Goal: Task Accomplishment & Management: Complete application form

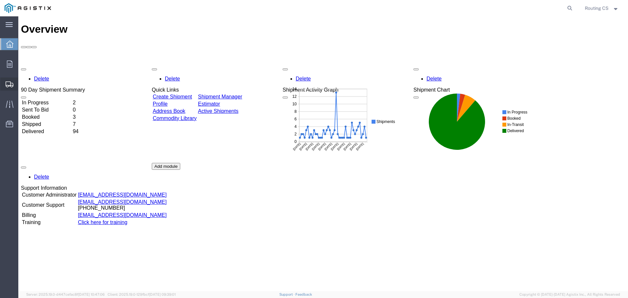
click at [0, 0] on span "Create Shipment" at bounding box center [0, 0] width 0 height 0
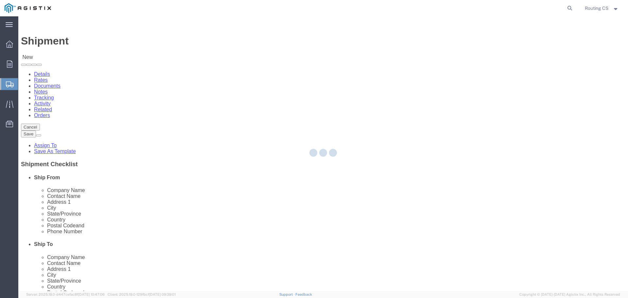
select select
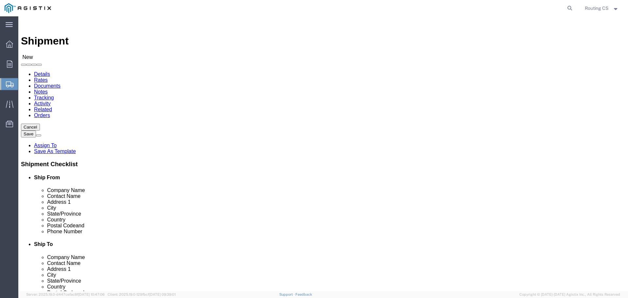
click select "Select Little Giant Ladders PG&E"
select select "9596"
click select "Select Little Giant Ladders PG&E"
select select
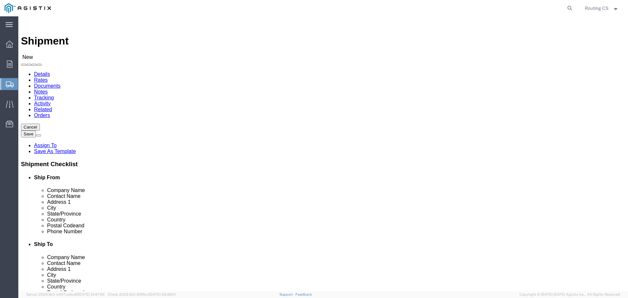
click select "Select All Others [GEOGRAPHIC_DATA] [GEOGRAPHIC_DATA] [GEOGRAPHIC_DATA] [GEOGRA…"
select select "23082"
click select "Select All Others [GEOGRAPHIC_DATA] [GEOGRAPHIC_DATA] [GEOGRAPHIC_DATA] [GEOGRA…"
click span
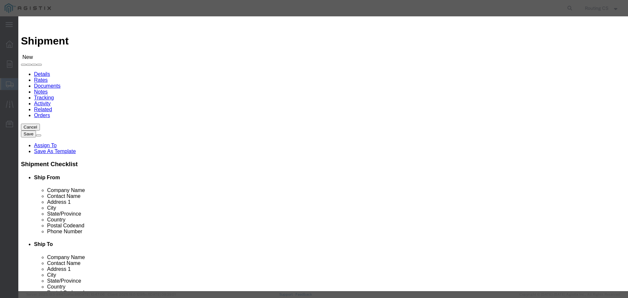
click select "Search by Address Book Name City Company Name Contact Name Country CustomerAlia…"
select select "zip"
click select "Search by Address Book Name City Company Name Contact Name Country CustomerAlia…"
click input "text"
type input "84663"
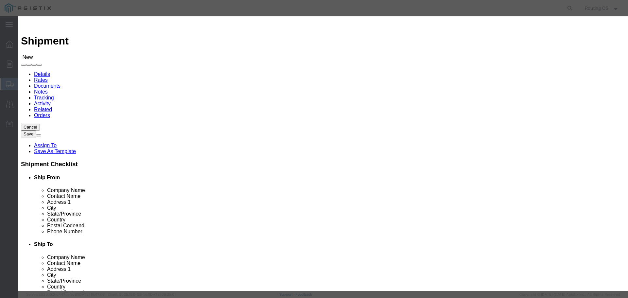
click icon "button"
click button "Select"
select select "UT"
drag, startPoint x: 239, startPoint y: 61, endPoint x: 199, endPoint y: 56, distance: 40.9
click div "Search by Address Book Name City Company Name Contact Name Country CustomerAlia…"
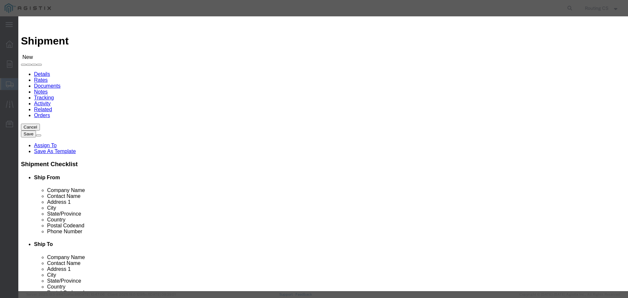
type input "94503"
click icon "button"
click button "Select"
select select "CA"
click button "Close"
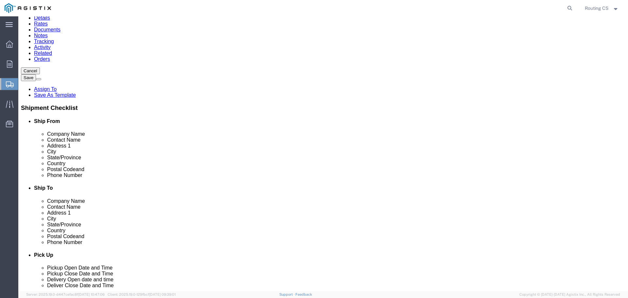
scroll to position [65, 0]
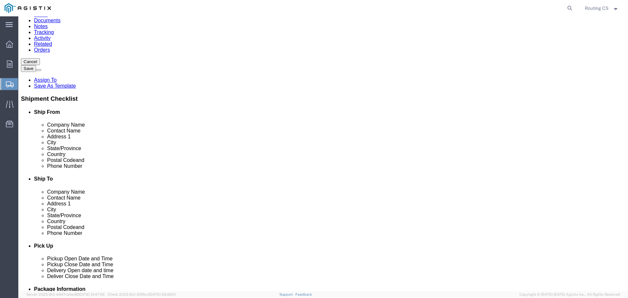
click input "text"
paste input "[PHONE_NUMBER]"
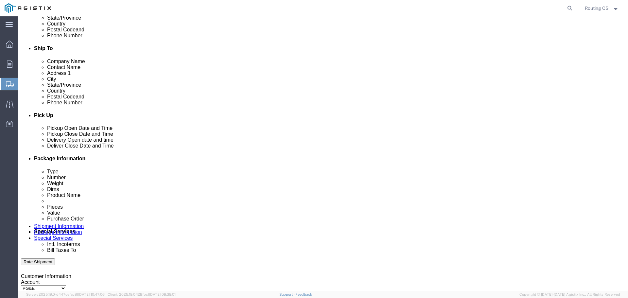
scroll to position [196, 0]
type input "[PHONE_NUMBER]"
click div "[DATE] 5:00 PM"
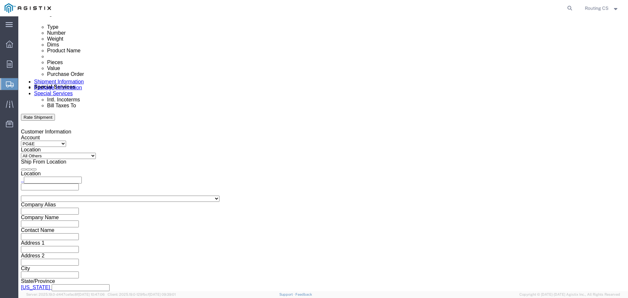
click input "5:00 PM"
click input "8:00 PM"
type input "8:00 am"
click button "Apply"
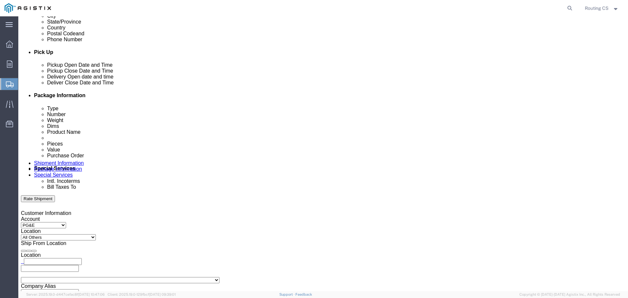
scroll to position [242, 0]
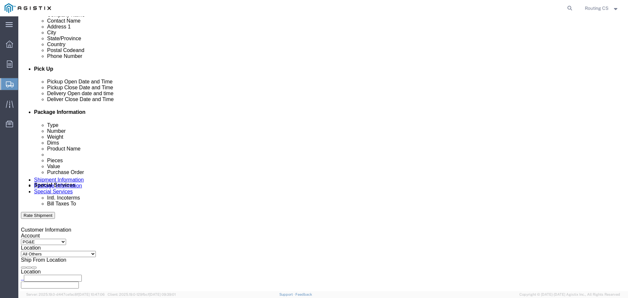
click div "[DATE] 9:00 AM"
click input "3:00 AM"
type input "3:00 pm"
click button "Apply"
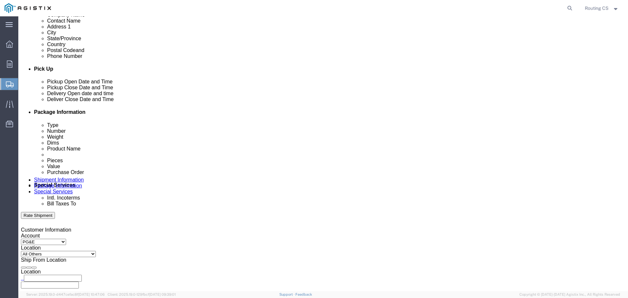
click div
click input "4:00 PM"
click input "8:00 PM"
type input "8:00 am"
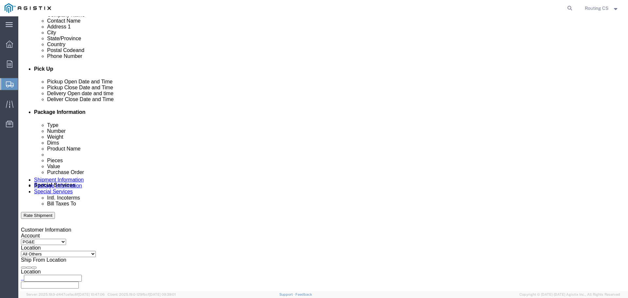
click button "Apply"
click div
click input "5:00 AM"
type input "5:00 pm"
click button "Apply"
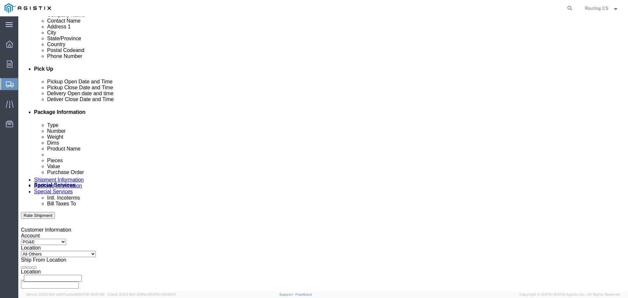
click input "text"
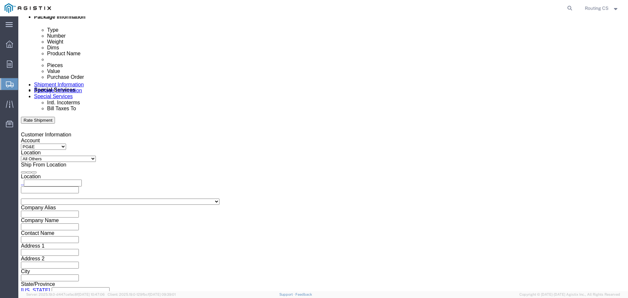
scroll to position [341, 0]
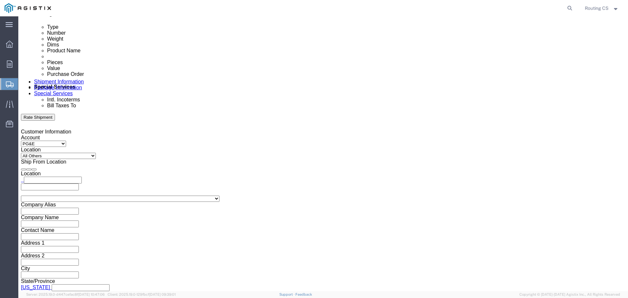
type input "2701247688"
click select "Select Air Less than Truckload Multi-Leg Ocean Freight Rail Small Parcel Truckl…"
select select "LTL"
click select "Select Air Less than Truckload Multi-Leg Ocean Freight Rail Small Parcel Truckl…"
drag, startPoint x: 62, startPoint y: 231, endPoint x: 43, endPoint y: 214, distance: 24.6
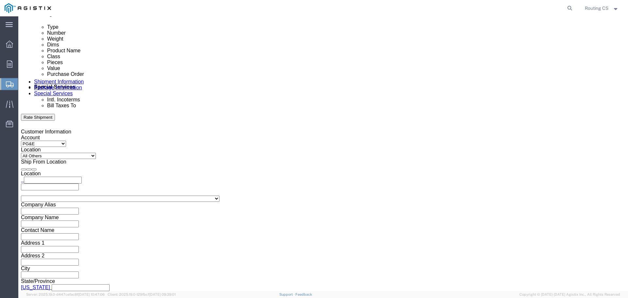
click select "Select Straight Truck"
select select "STTR"
click select "Select Straight Truck"
click button "Continue"
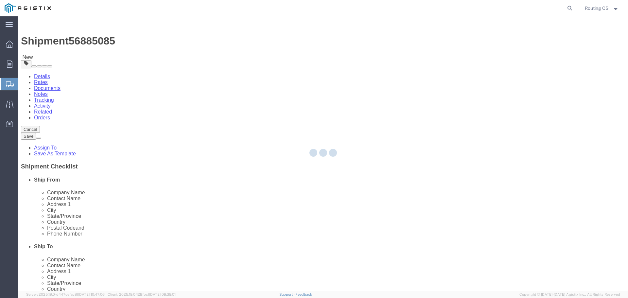
select select "CBOX"
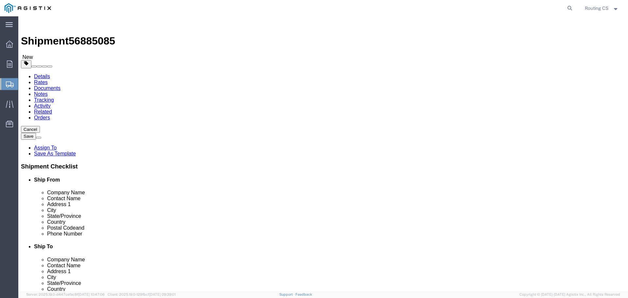
click input "text"
type input "128"
type input "23"
type input "7"
drag, startPoint x: 93, startPoint y: 152, endPoint x: 86, endPoint y: 152, distance: 6.5
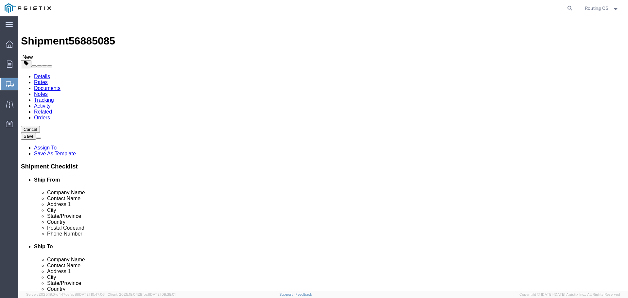
click div "0.00 Select kgs lbs"
type input "51.00"
click span
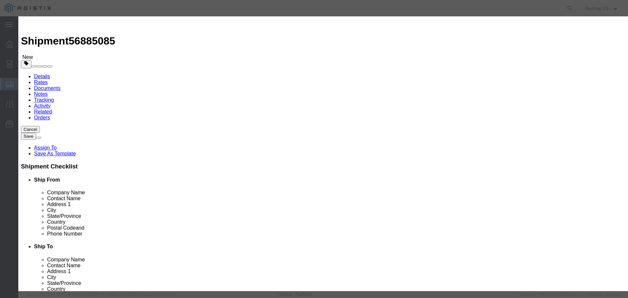
click input "text"
type input "Ladder"
click div "Commodity library"
drag, startPoint x: 199, startPoint y: 62, endPoint x: 177, endPoint y: 61, distance: 22.3
click div "Pieces Number of pieces inside all the packages 0 Select Bag Barrels 100Board F…"
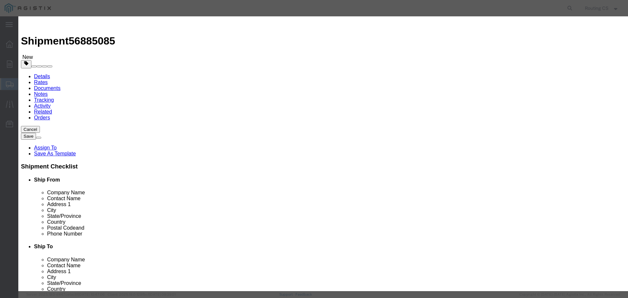
type input "1"
click input "text"
type input "398"
click select "Select 50 55 60 65 70 85 92.5 100 125 175 250 300 400"
select select "250"
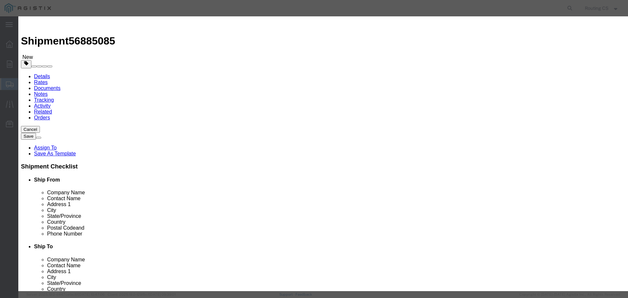
click select "Select 50 55 60 65 70 85 92.5 100 125 175 250 300 400"
click button "Save & Close"
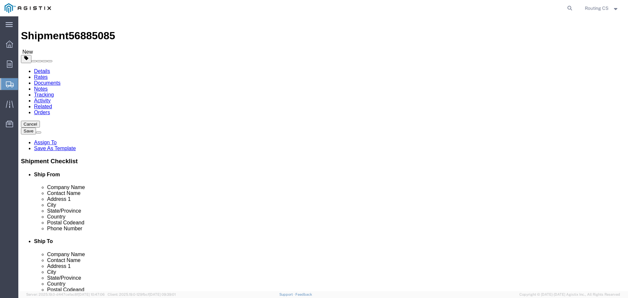
scroll to position [6, 0]
click button "Rate Shipment"
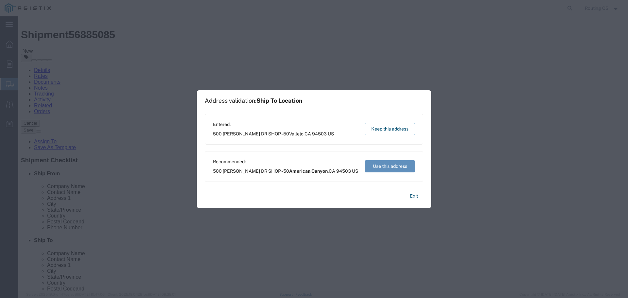
click at [385, 168] on button "Use this address" at bounding box center [390, 166] width 50 height 12
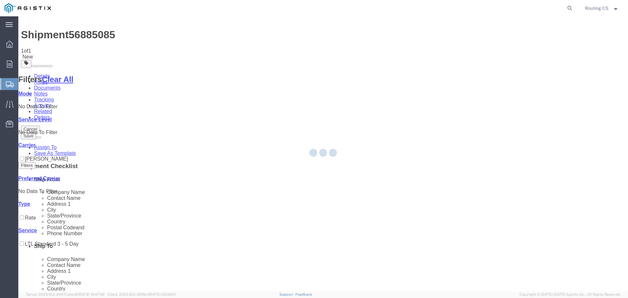
scroll to position [0, 0]
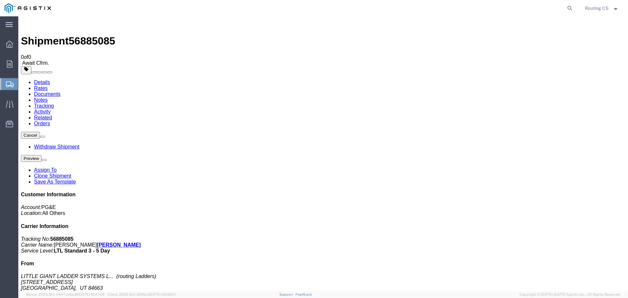
click at [0, 0] on span "Create Shipment" at bounding box center [0, 0] width 0 height 0
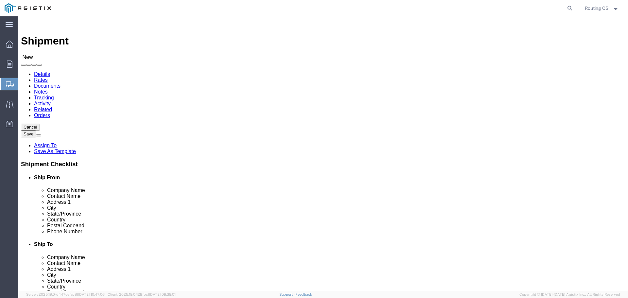
click select "Select Little Giant Ladders PG&E"
select select "9596"
click select "Select Little Giant Ladders PG&E"
select select
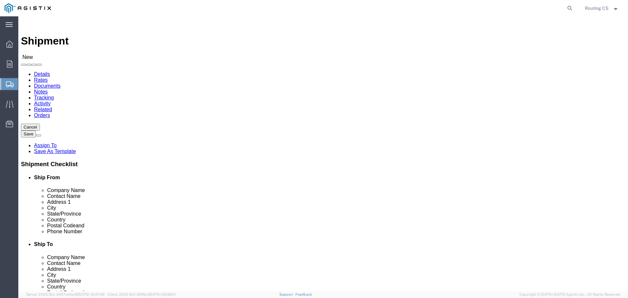
click select "Select All Others [GEOGRAPHIC_DATA] [GEOGRAPHIC_DATA] [GEOGRAPHIC_DATA] [GEOGRA…"
select select "23082"
click select "Select All Others [GEOGRAPHIC_DATA] [GEOGRAPHIC_DATA] [GEOGRAPHIC_DATA] [GEOGRA…"
click span
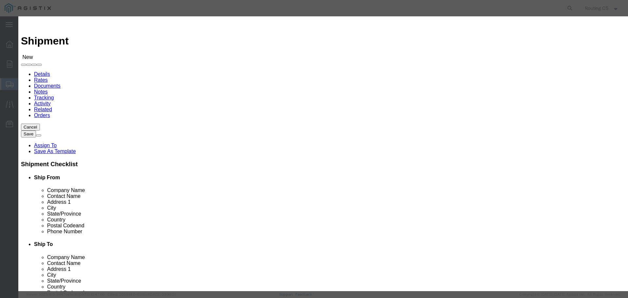
click select "Search by Address Book Name City Company Name Contact Name Country CustomerAlia…"
select select "zip"
click select "Search by Address Book Name City Company Name Contact Name Country CustomerAlia…"
click input "text"
type input "84663"
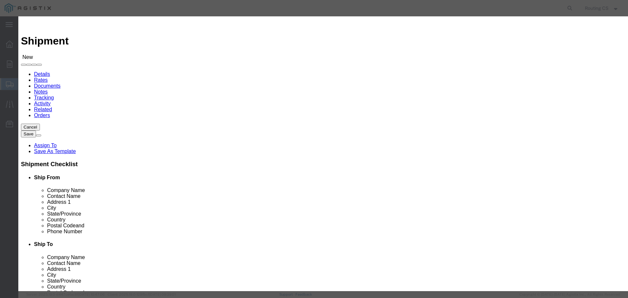
click icon "button"
click button "Select"
select select "UT"
drag, startPoint x: 237, startPoint y: 58, endPoint x: 194, endPoint y: 56, distance: 42.9
click div "Search by Address Book Name City Company Name Contact Name Country CustomerAlia…"
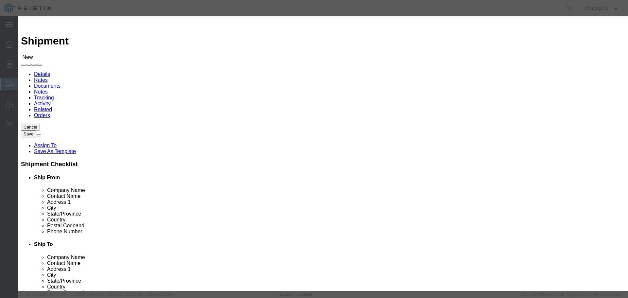
type input "95119"
click button "button"
click button "Select"
select select "CA"
click button "Close"
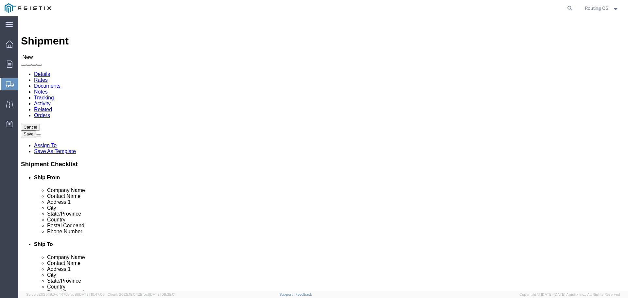
click input "text"
paste input "[PERSON_NAME]"
type input "[PERSON_NAME]"
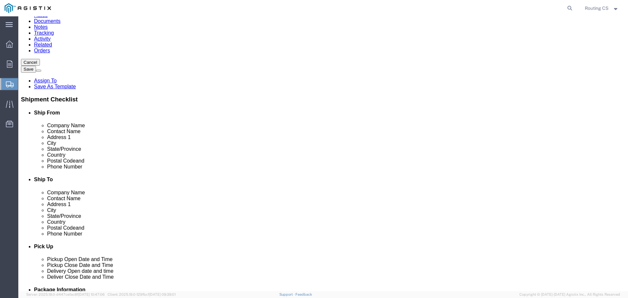
scroll to position [65, 0]
click input "text"
paste input "[PHONE_NUMBER]"
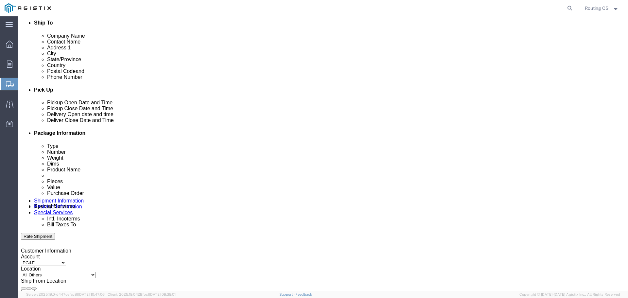
scroll to position [229, 0]
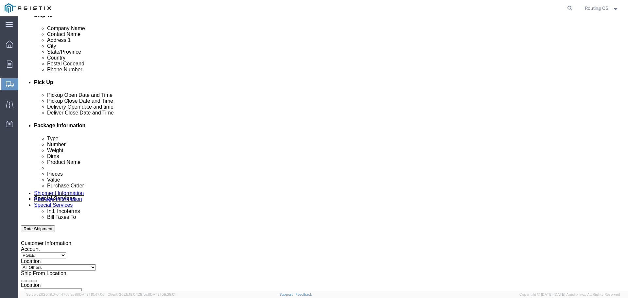
type input "[PHONE_NUMBER]"
click div "[DATE] 5:00 PM"
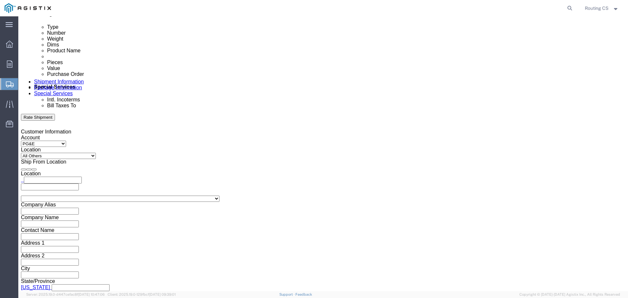
click input "5:00 PM"
click input "8:00 PM"
type input "8:00 am"
click button "Apply"
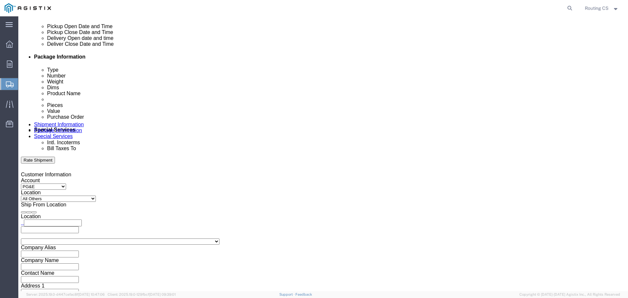
scroll to position [275, 0]
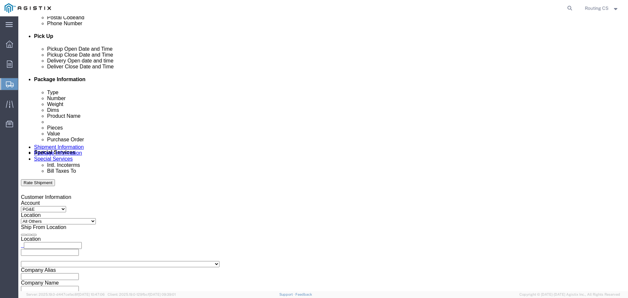
click div "[DATE] 9:00 AM"
click input "3:00 AM"
type input "3:00 pm"
click button "Apply"
click div
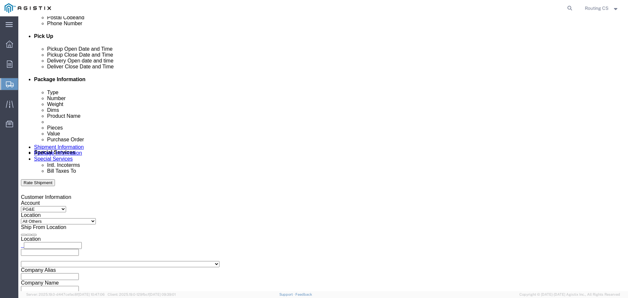
click input "4:00 PM"
click input "8:00 PM"
type input "8:00 am"
click button "Apply"
click div
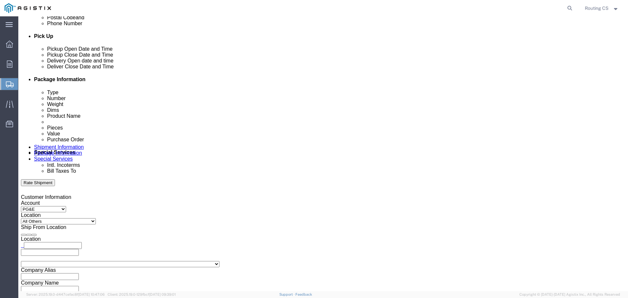
click input "5:00 AM"
type input "5:00 pm"
click button "Apply"
click input "text"
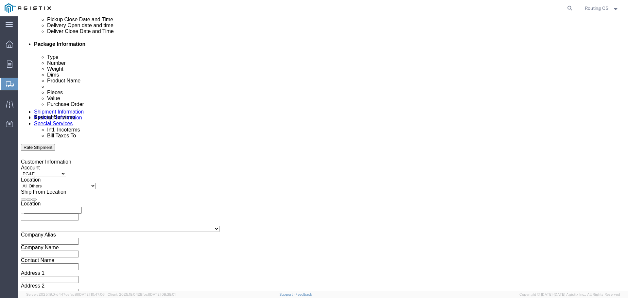
scroll to position [341, 0]
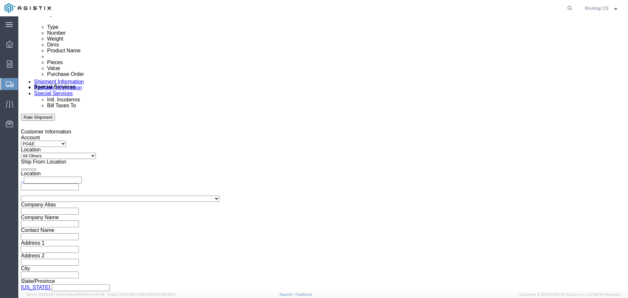
type input "2701246771"
click select "Select Air Less than Truckload Multi-Leg Ocean Freight Rail Small Parcel Truckl…"
select select "LTL"
click select "Select Air Less than Truckload Multi-Leg Ocean Freight Rail Small Parcel Truckl…"
click select "Select Straight Truck"
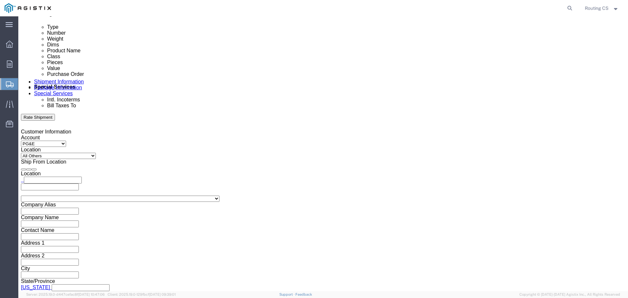
select select "STTR"
click select "Select Straight Truck"
click button "Continue"
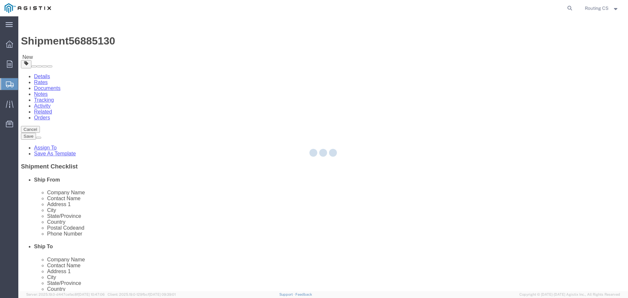
select select "CBOX"
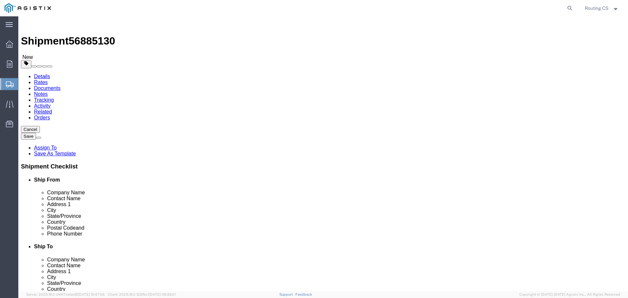
click input "text"
type input "152"
type input "23"
type input "7"
drag, startPoint x: 93, startPoint y: 152, endPoint x: 85, endPoint y: 151, distance: 8.2
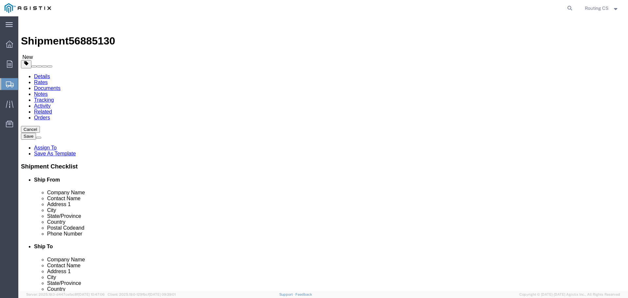
click div "0.00 Select kgs lbs"
type input "61.00"
click span
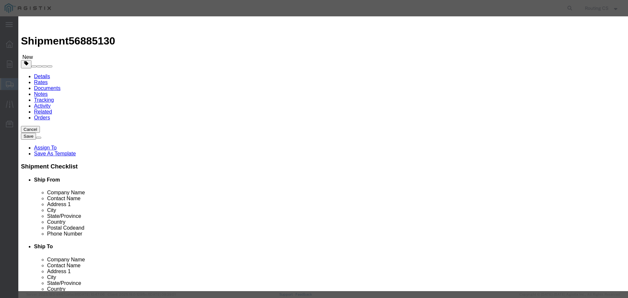
click input "text"
type input "Ladder"
click div "Commodity library"
click div "Pieces 0 Select Bag Barrels 100Board Feet Bottle Box Blister Pack Carats Can Ca…"
type input "1"
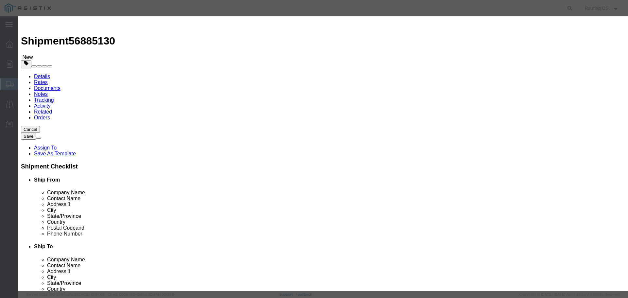
click input "text"
type input "555"
click select "Select 50 55 60 65 70 85 92.5 100 125 175 250 300 400"
select select "250"
click select "Select 50 55 60 65 70 85 92.5 100 125 175 250 300 400"
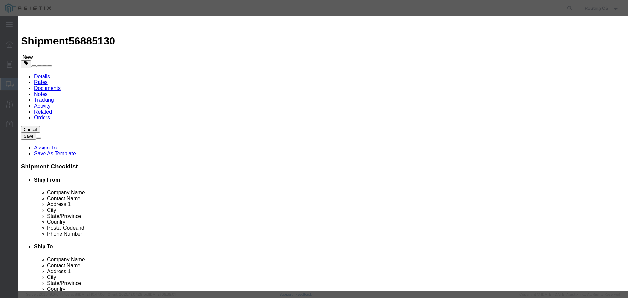
click button "Save & Close"
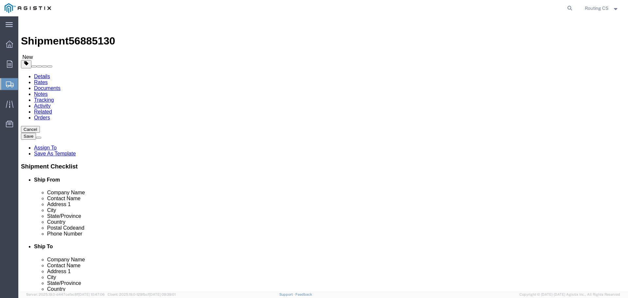
click button "Rate Shipment"
